Goal: Information Seeking & Learning: Check status

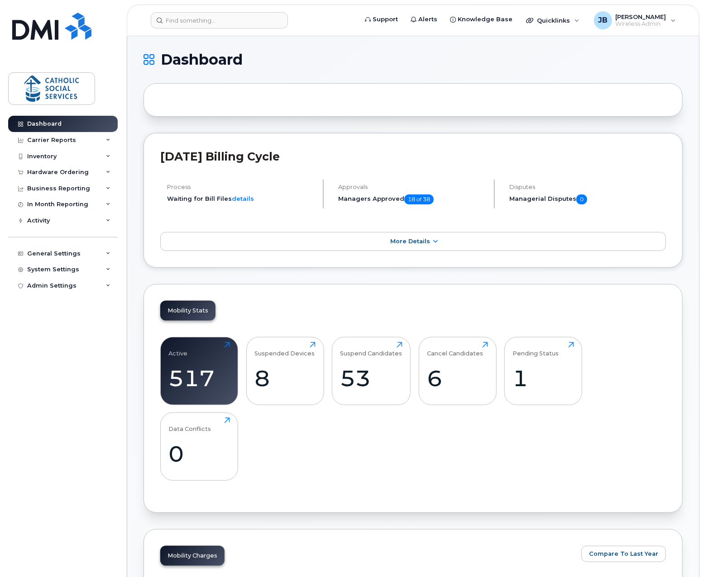
click at [89, 440] on div "Dashboard Carrier Reports Monthly Billing Data Daily Data Pooling Data Behavior…" at bounding box center [64, 340] width 112 height 448
click at [199, 21] on input at bounding box center [219, 20] width 137 height 16
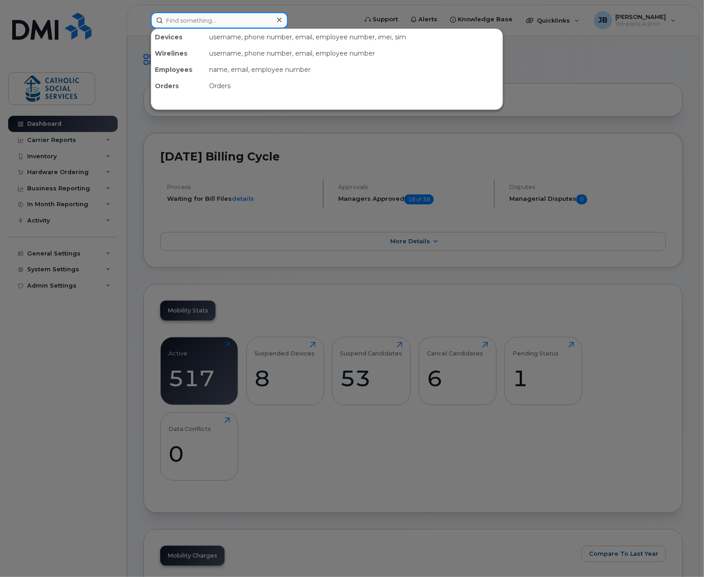
paste input "[PERSON_NAME]"
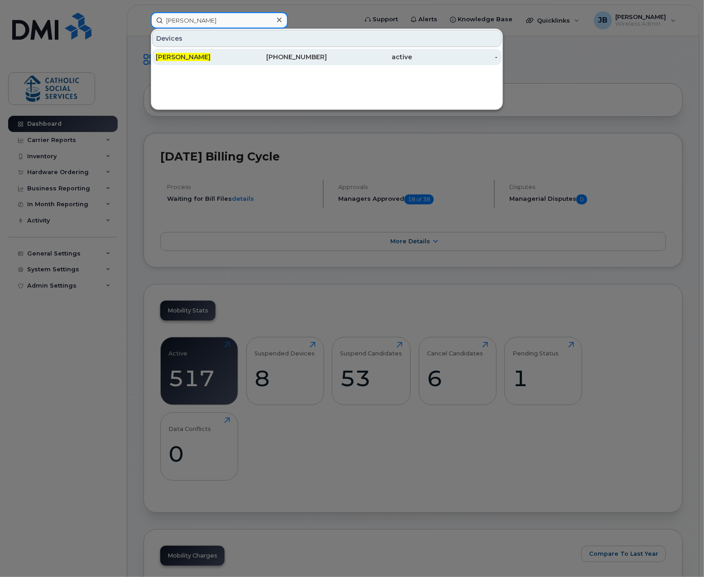
type input "[PERSON_NAME]"
click at [232, 55] on div "[PERSON_NAME]" at bounding box center [199, 56] width 86 height 9
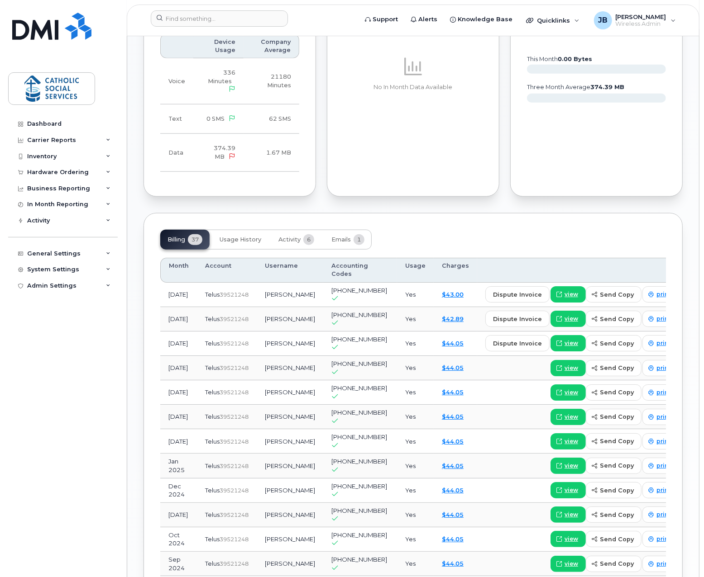
scroll to position [543, 0]
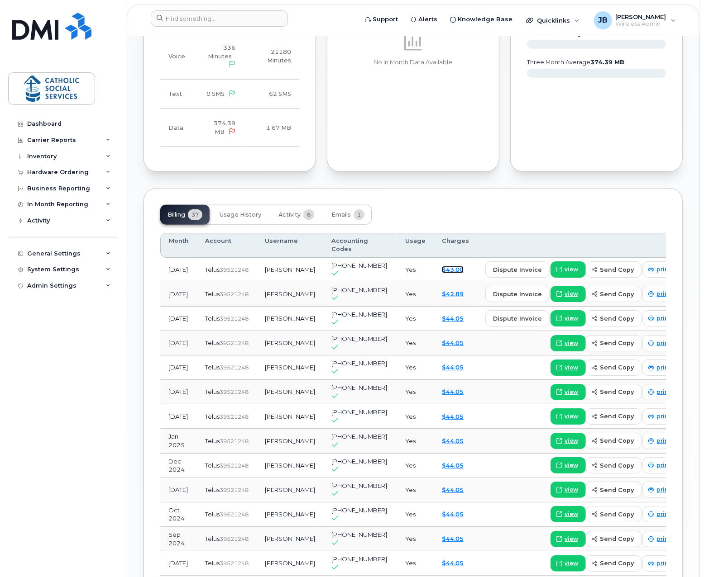
click at [442, 266] on link "$43.00" at bounding box center [453, 269] width 22 height 7
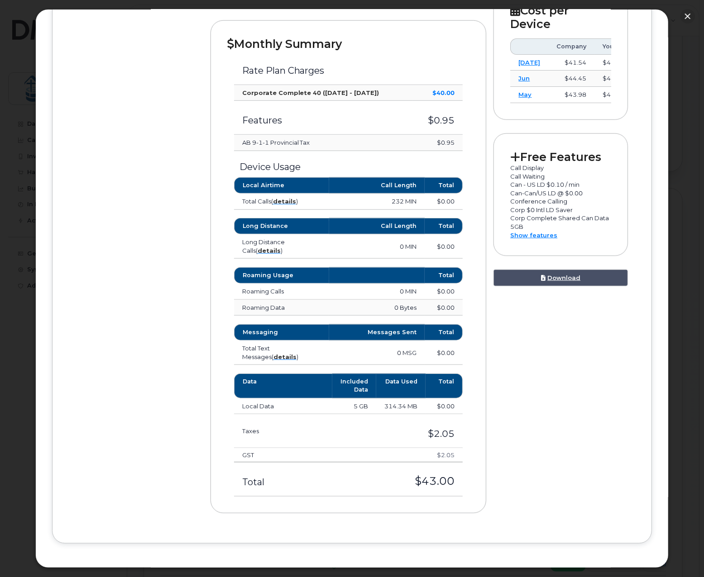
scroll to position [226, 0]
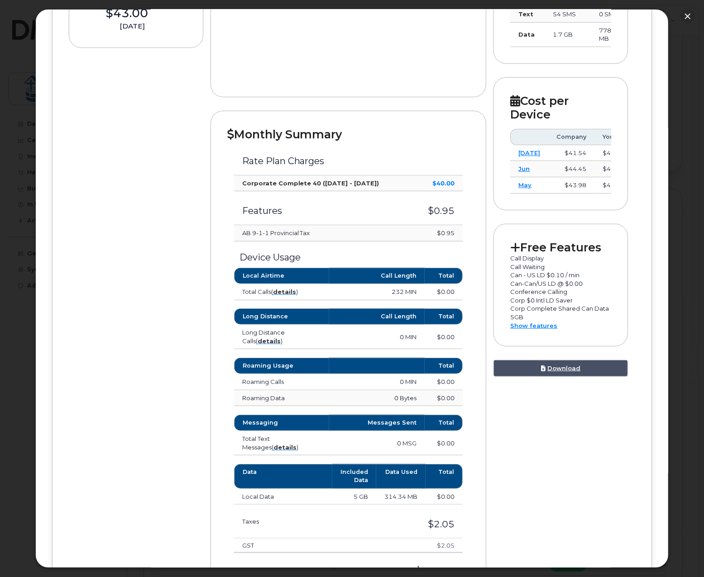
click at [160, 261] on div "Device Details Asma Houssein 403 506 8602 Telus, iPhone Unknown Red Deer $43.00…" at bounding box center [352, 266] width 567 height 704
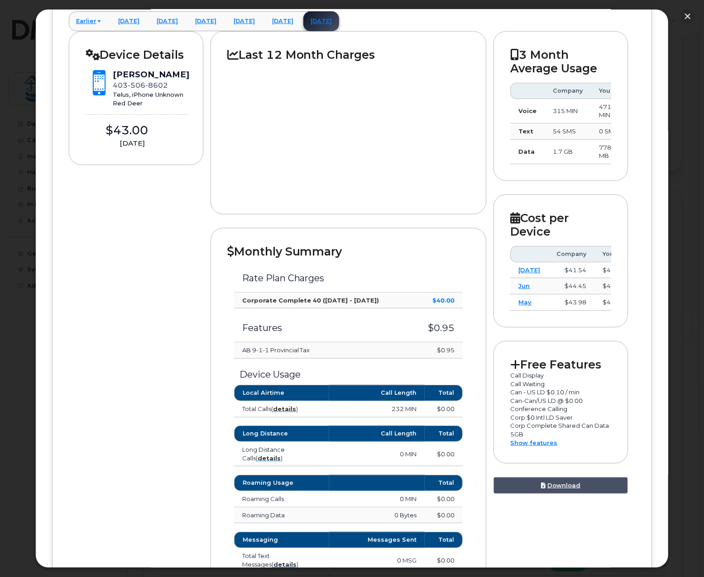
scroll to position [0, 0]
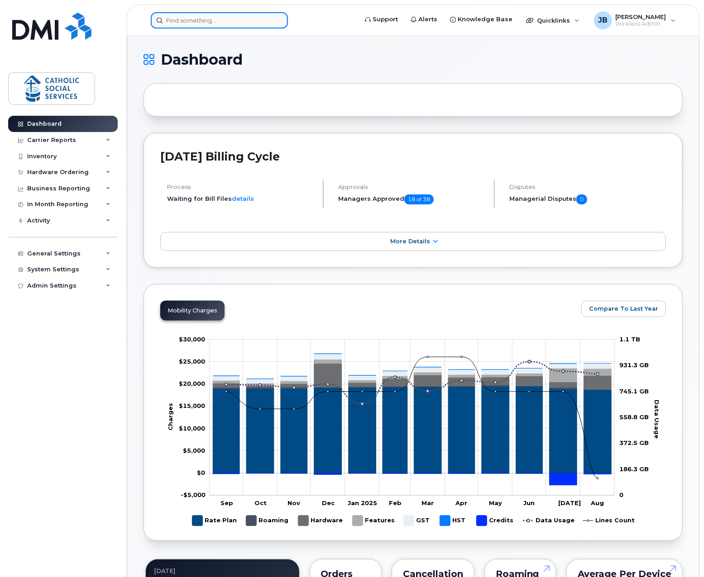
click at [204, 21] on input at bounding box center [219, 20] width 137 height 16
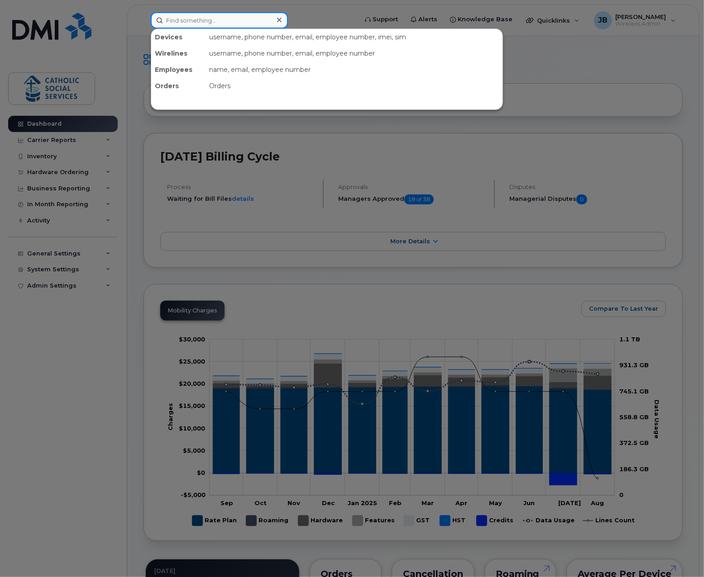
paste input "[PERSON_NAME]"
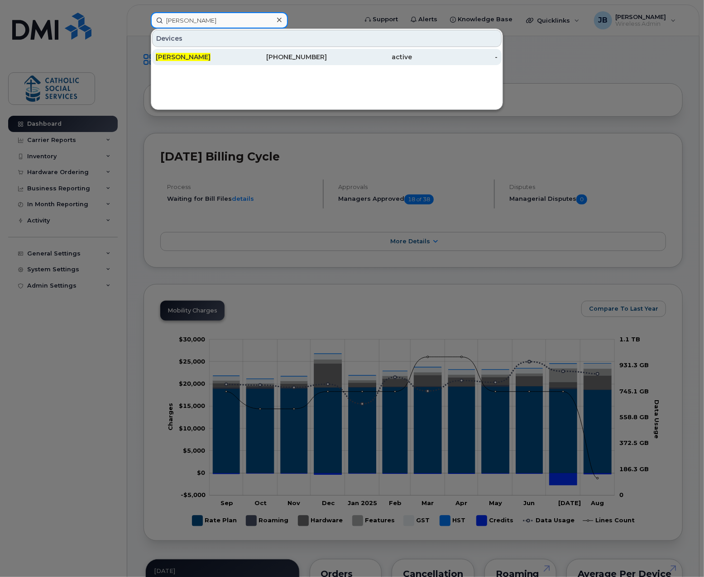
type input "[PERSON_NAME]"
click at [201, 53] on span "[PERSON_NAME]" at bounding box center [183, 57] width 55 height 8
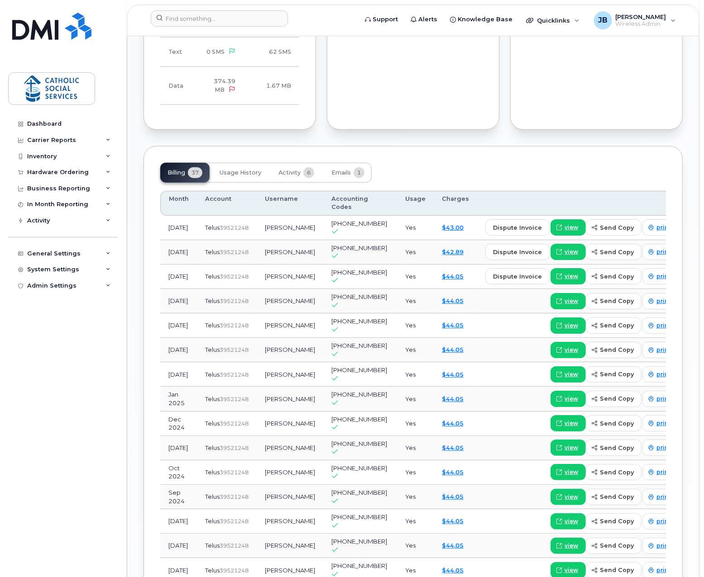
scroll to position [604, 0]
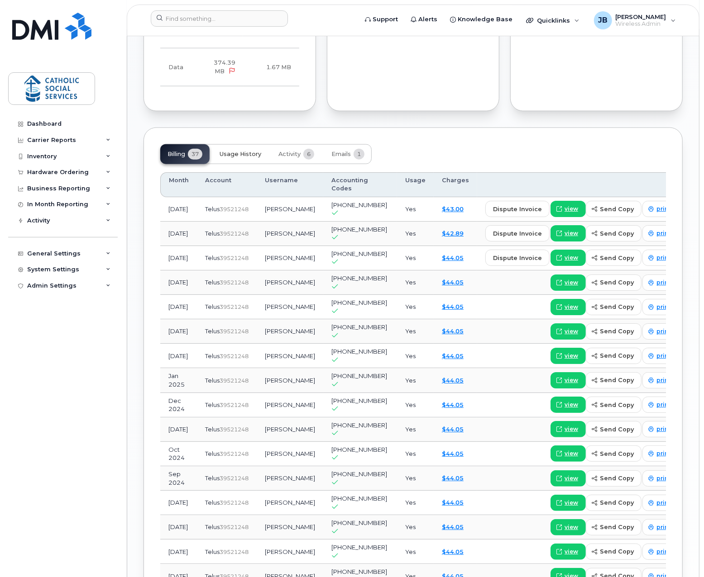
click at [245, 151] on span "Usage History" at bounding box center [241, 154] width 42 height 7
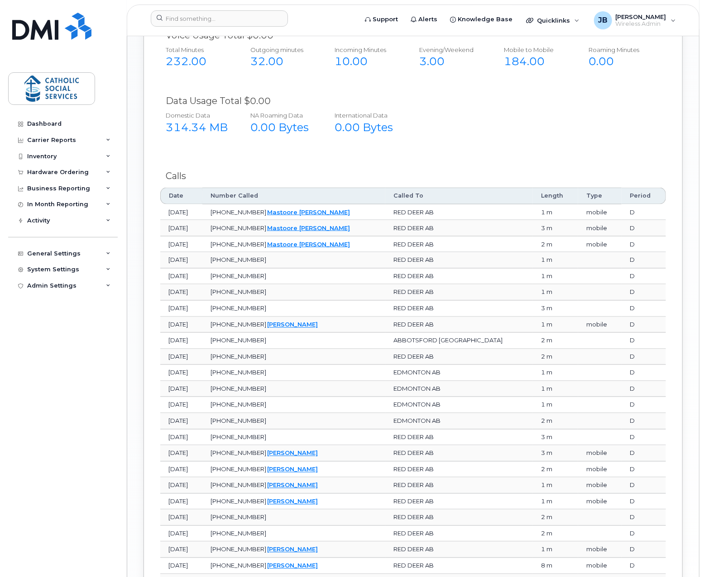
scroll to position [606, 0]
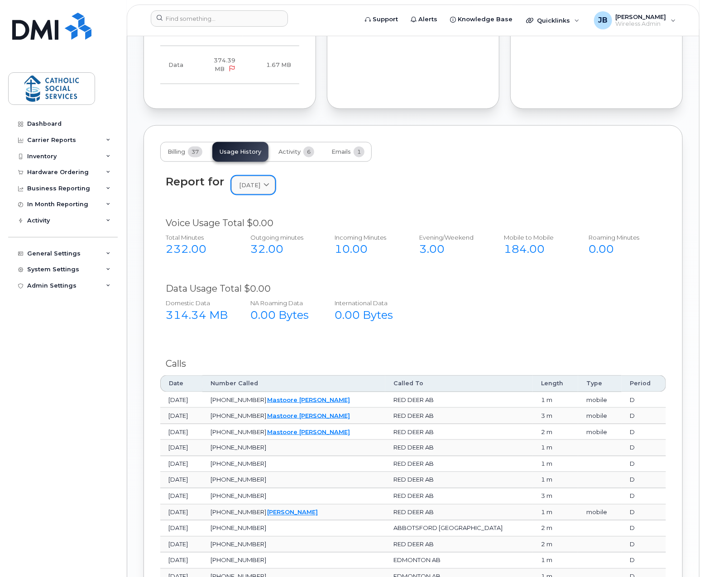
click at [260, 181] on span "[DATE]" at bounding box center [249, 185] width 21 height 9
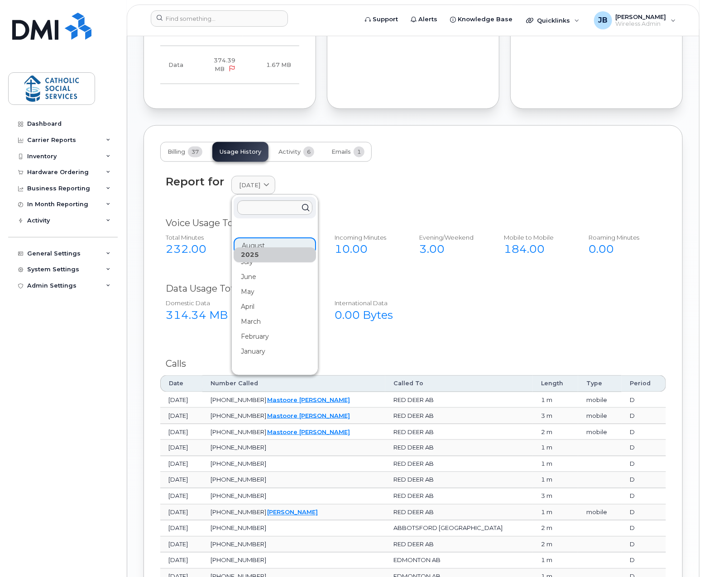
click at [466, 296] on div "Domestic Data 314.34 MB NA Roaming Data 0.00 Bytes International Data 0.00 Bytes" at bounding box center [406, 314] width 507 height 37
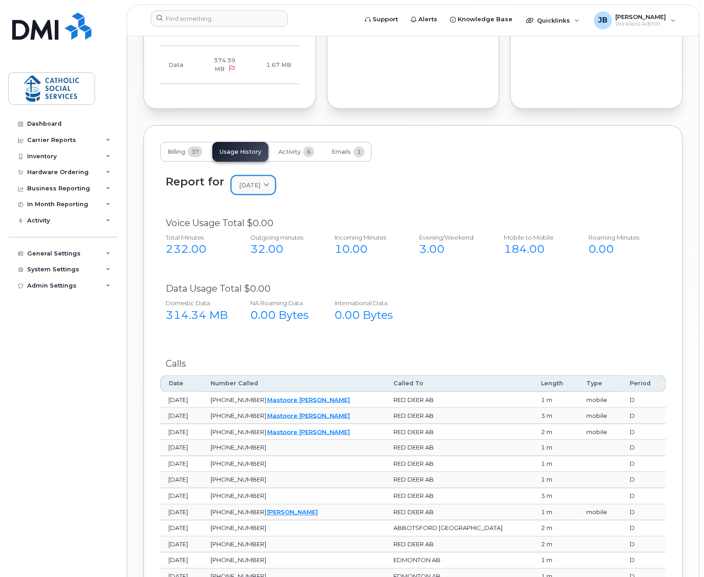
click at [260, 181] on span "[DATE]" at bounding box center [249, 185] width 21 height 9
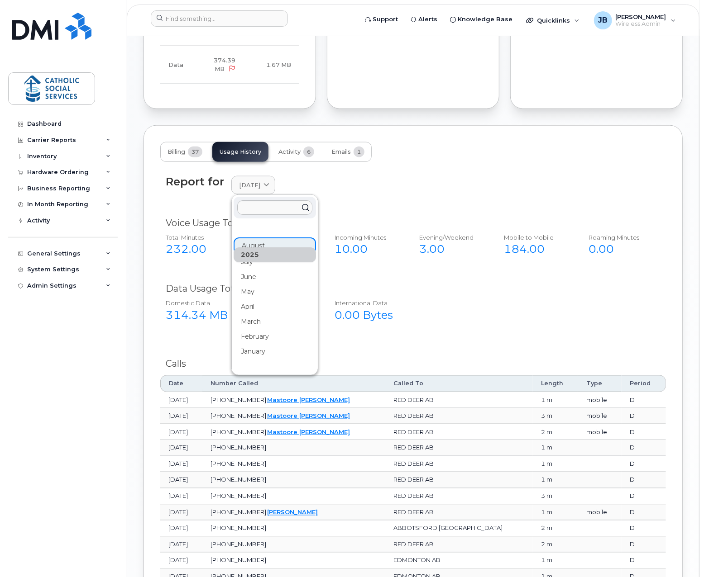
click at [266, 222] on div "2025 August July June May April March February January 2024 December November O…" at bounding box center [275, 529] width 82 height 615
click at [522, 320] on div "Domestic Data 314.34 MB NA Roaming Data 0.00 Bytes International Data 0.00 Bytes" at bounding box center [406, 314] width 507 height 37
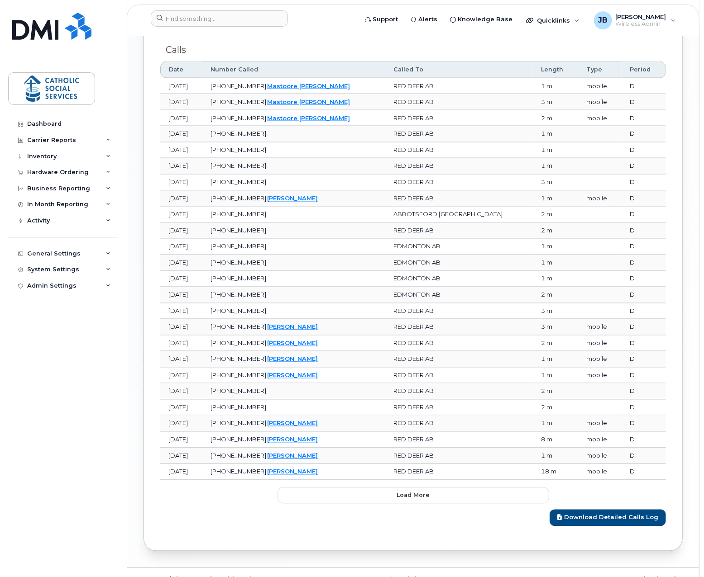
scroll to position [923, 0]
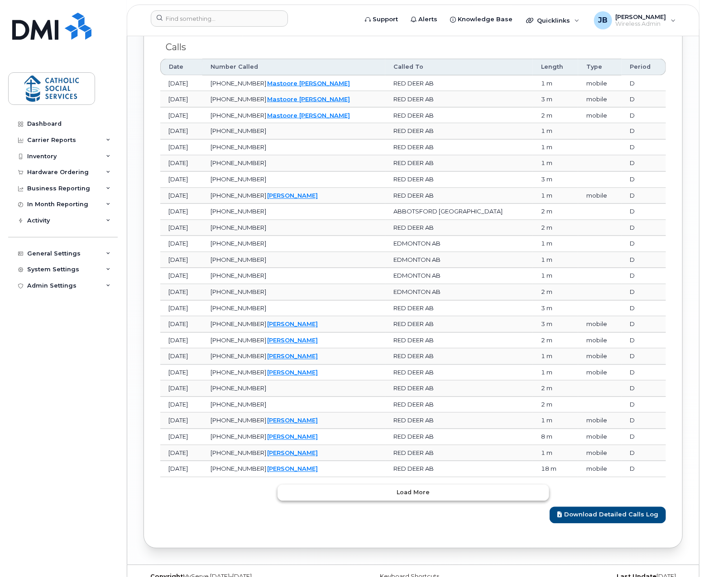
click at [385, 485] on button "Load more" at bounding box center [413, 493] width 272 height 16
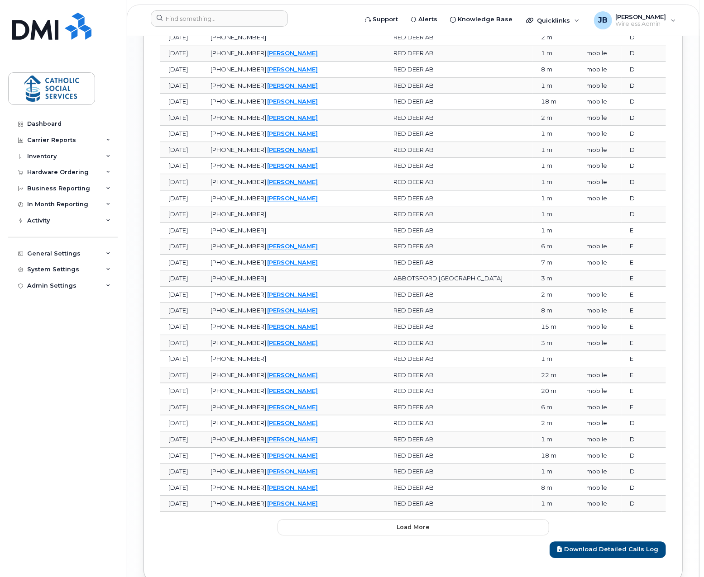
scroll to position [1322, 0]
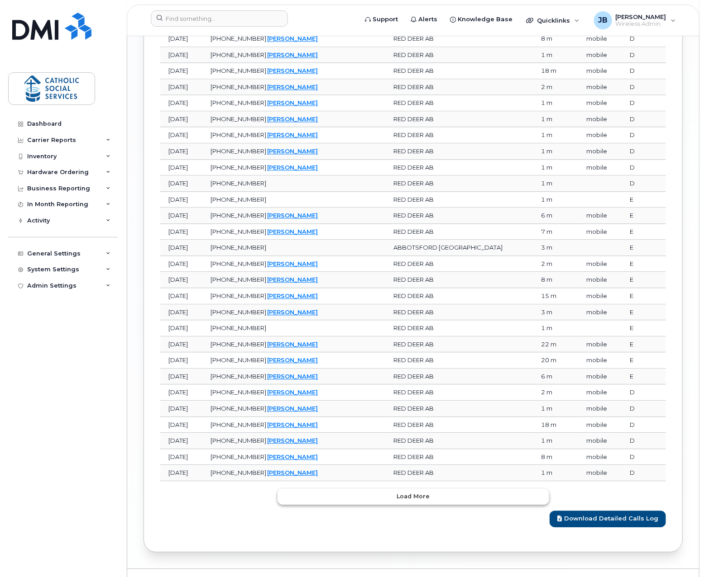
click at [404, 492] on span "Load more" at bounding box center [412, 496] width 33 height 9
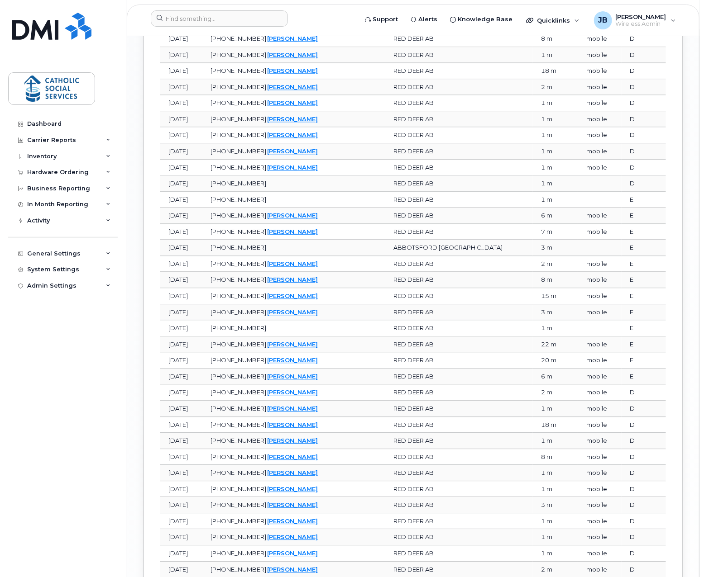
scroll to position [1585, 0]
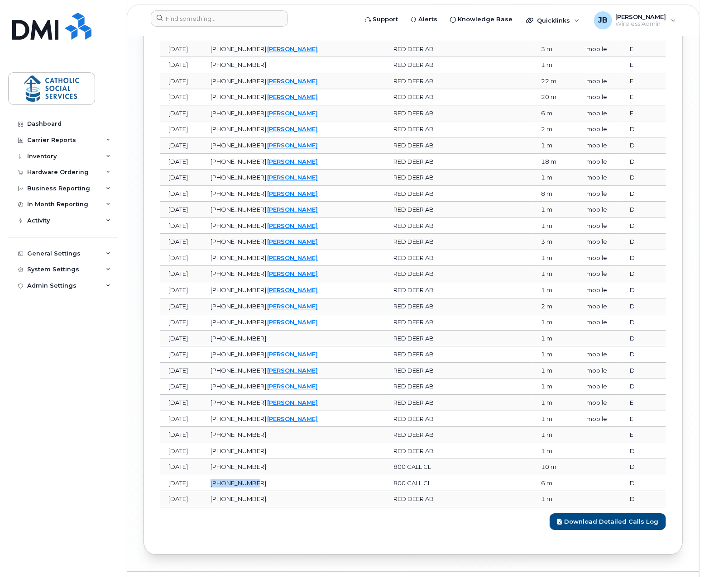
drag, startPoint x: 296, startPoint y: 462, endPoint x: 246, endPoint y: 460, distance: 49.8
click at [246, 476] on td "800-206-7218" at bounding box center [293, 484] width 183 height 16
copy span "800-206-7218"
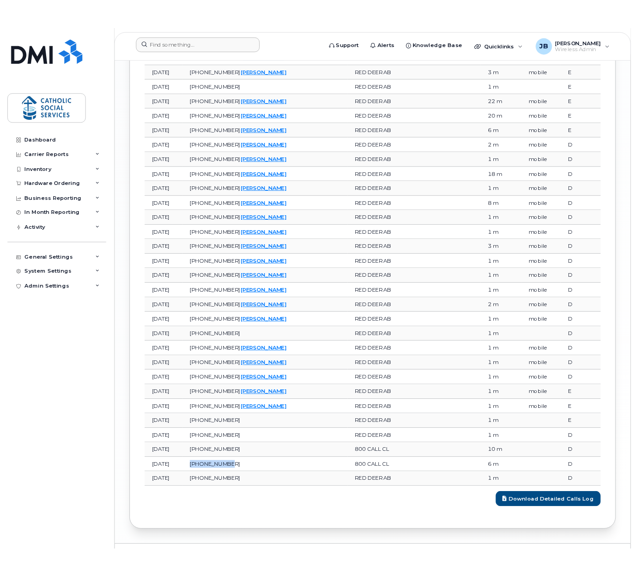
scroll to position [1664, 0]
